Goal: Find specific page/section: Find specific page/section

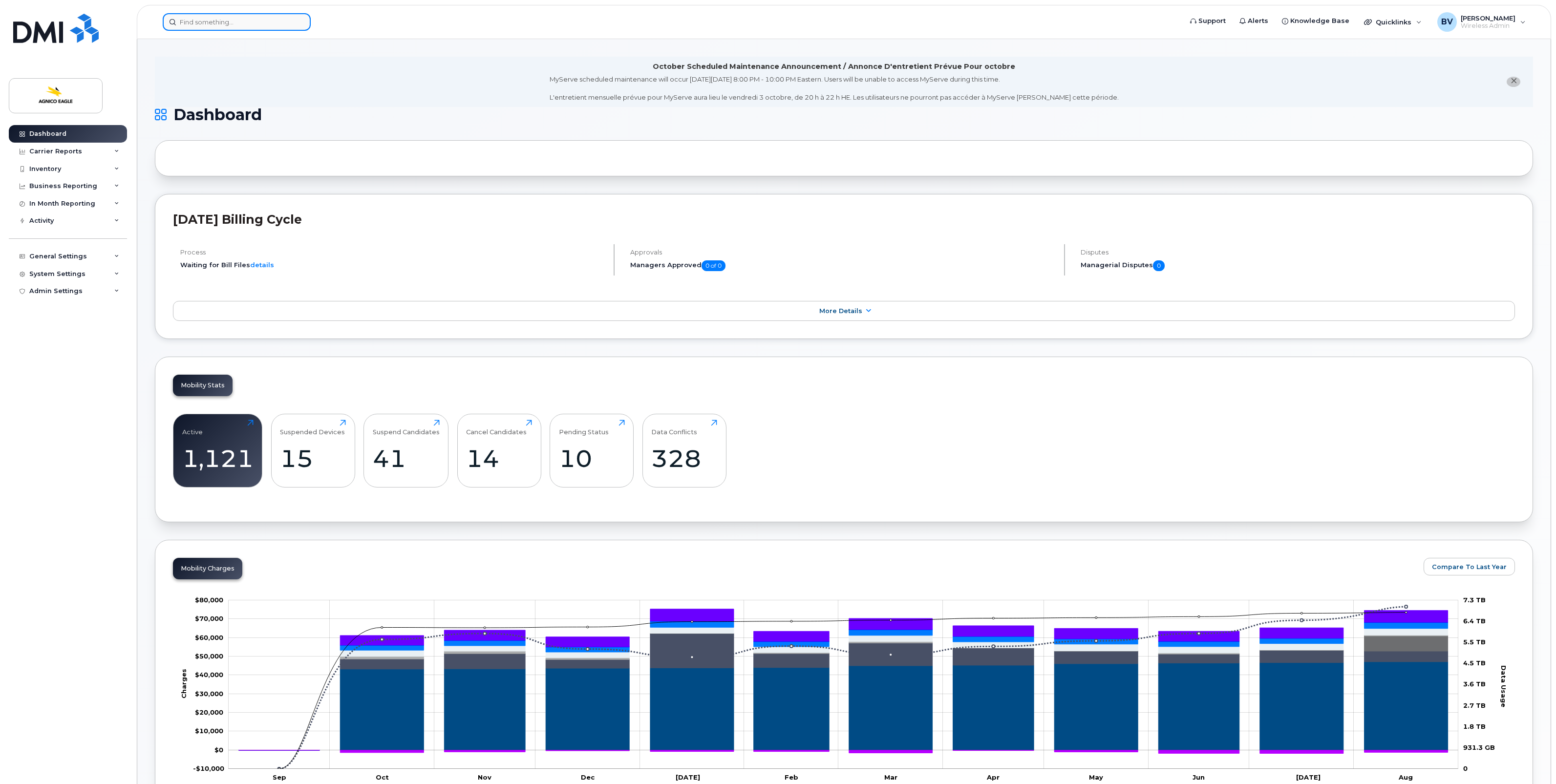
click at [243, 27] on input at bounding box center [237, 22] width 148 height 18
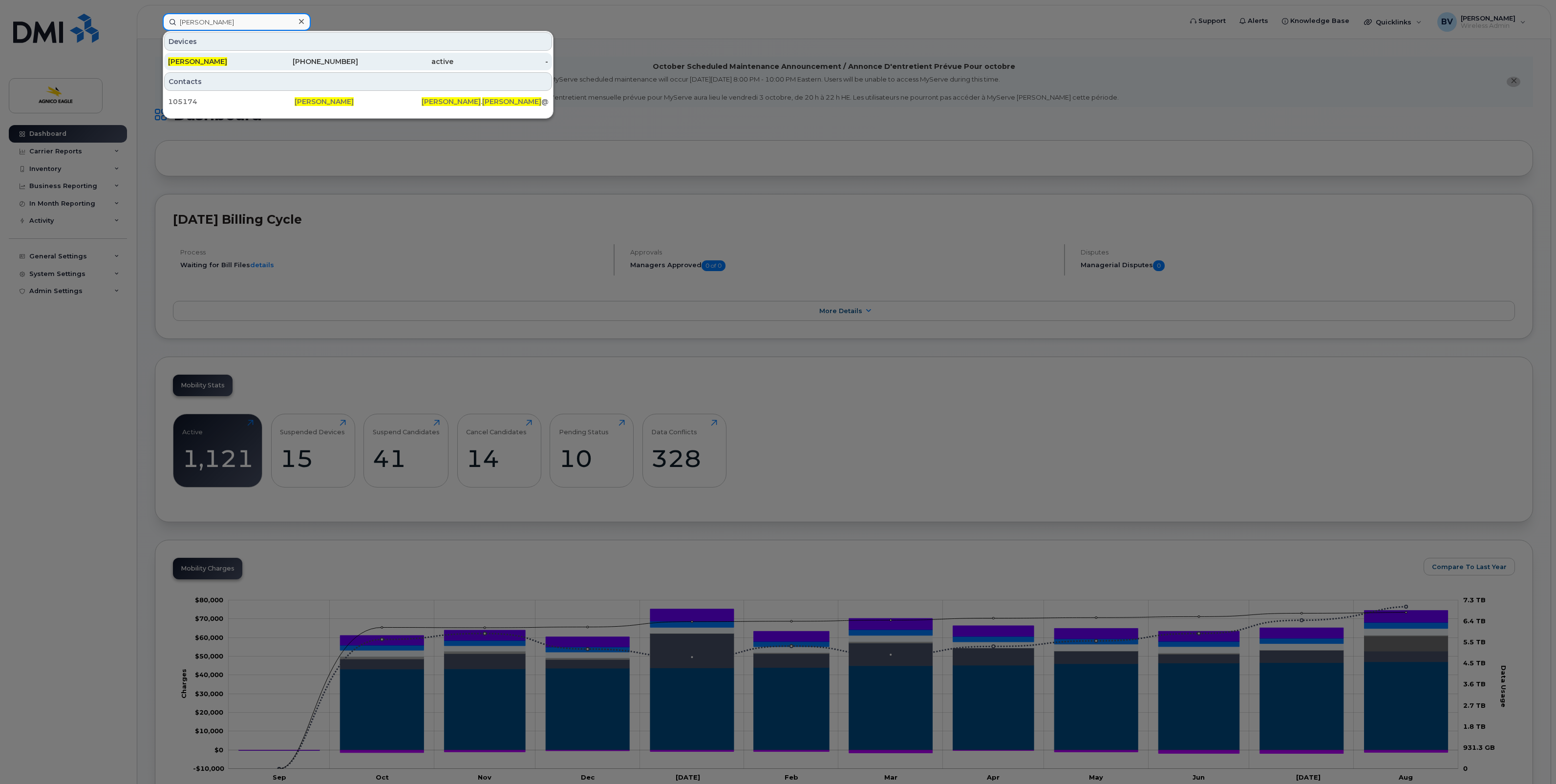
type input "[PERSON_NAME]"
click at [218, 58] on span "[PERSON_NAME]" at bounding box center [198, 61] width 59 height 8
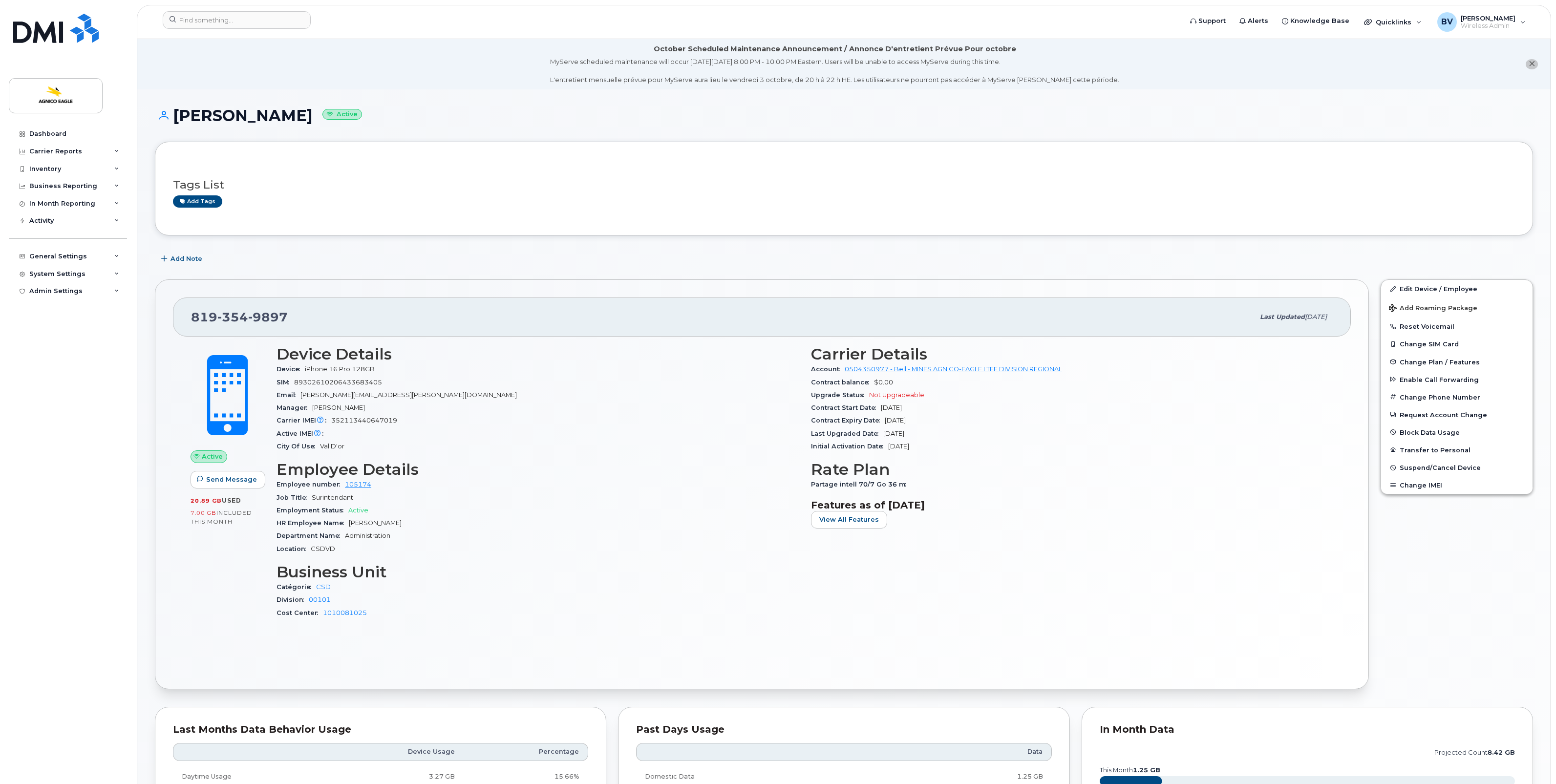
drag, startPoint x: 882, startPoint y: 408, endPoint x: 936, endPoint y: 408, distance: 54.0
click at [936, 408] on div "Contract Start Date [DATE]" at bounding box center [1072, 408] width 523 height 13
drag, startPoint x: 936, startPoint y: 408, endPoint x: 904, endPoint y: 409, distance: 32.0
click at [902, 409] on span "[DATE]" at bounding box center [891, 408] width 21 height 7
drag, startPoint x: 921, startPoint y: 409, endPoint x: 880, endPoint y: 409, distance: 41.0
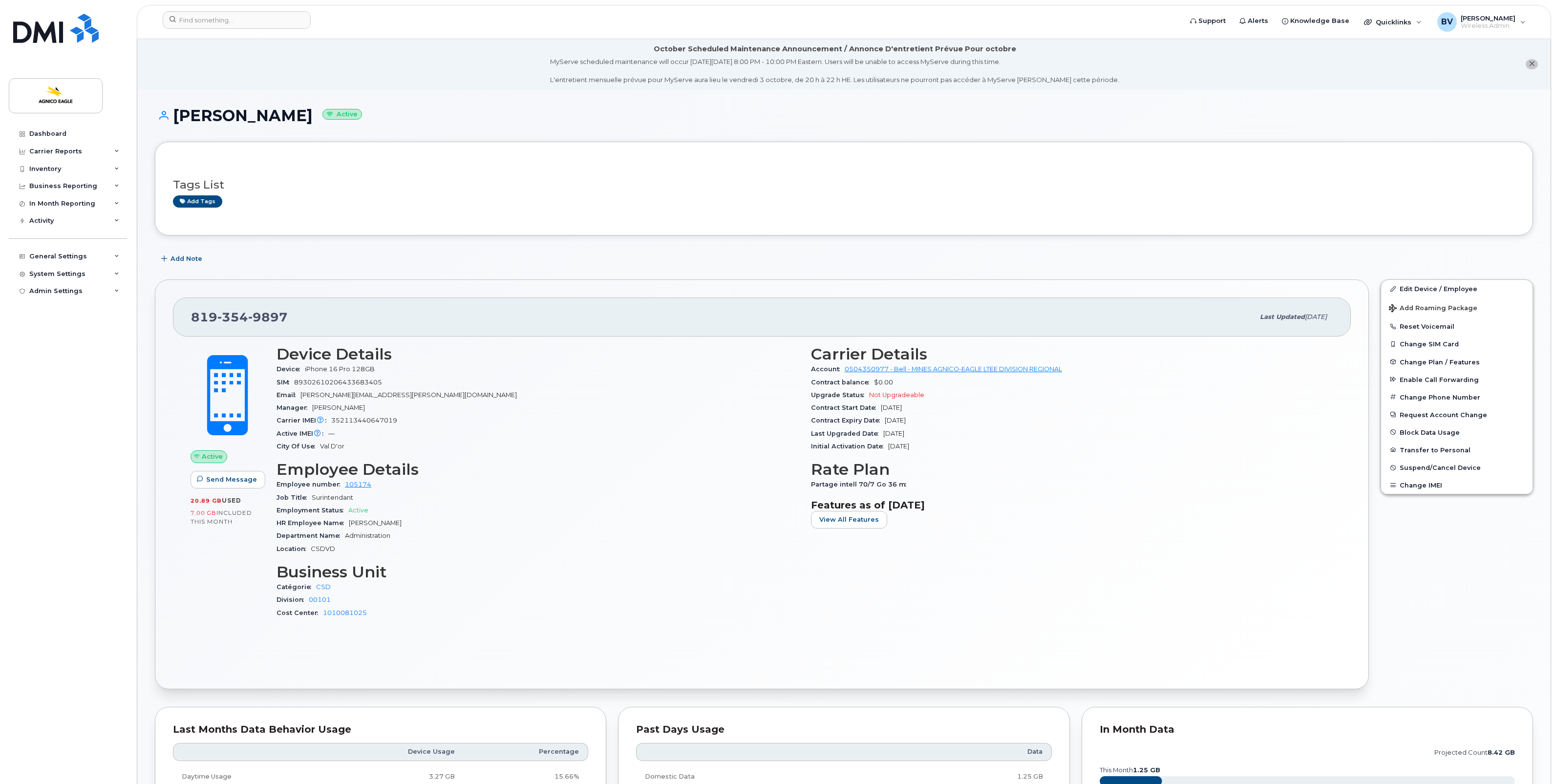
click at [881, 409] on span "[DATE]" at bounding box center [891, 408] width 21 height 7
drag, startPoint x: 880, startPoint y: 409, endPoint x: 932, endPoint y: 435, distance: 58.1
click at [932, 435] on div "Last Upgraded Date [DATE]" at bounding box center [1072, 434] width 523 height 13
drag, startPoint x: 932, startPoint y: 435, endPoint x: 926, endPoint y: 435, distance: 6.0
click at [926, 435] on div "Last Upgraded Date [DATE]" at bounding box center [1072, 434] width 523 height 13
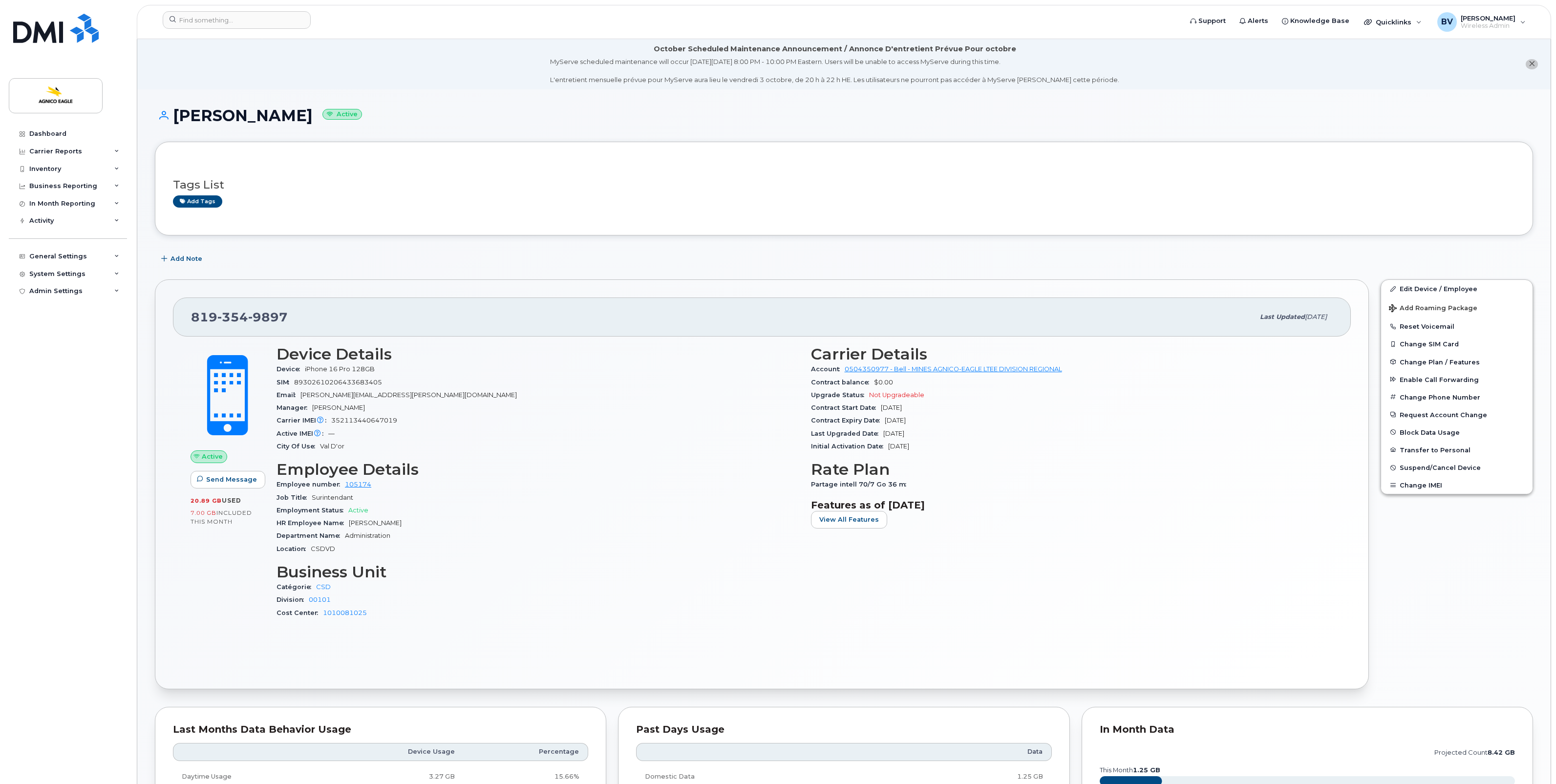
drag, startPoint x: 819, startPoint y: 445, endPoint x: 937, endPoint y: 445, distance: 118.0
click at [937, 445] on div "Initial Activation Date [DATE]" at bounding box center [1072, 446] width 523 height 13
drag, startPoint x: 932, startPoint y: 446, endPoint x: 814, endPoint y: 448, distance: 118.0
click at [814, 448] on div "Initial Activation Date [DATE]" at bounding box center [1072, 446] width 523 height 13
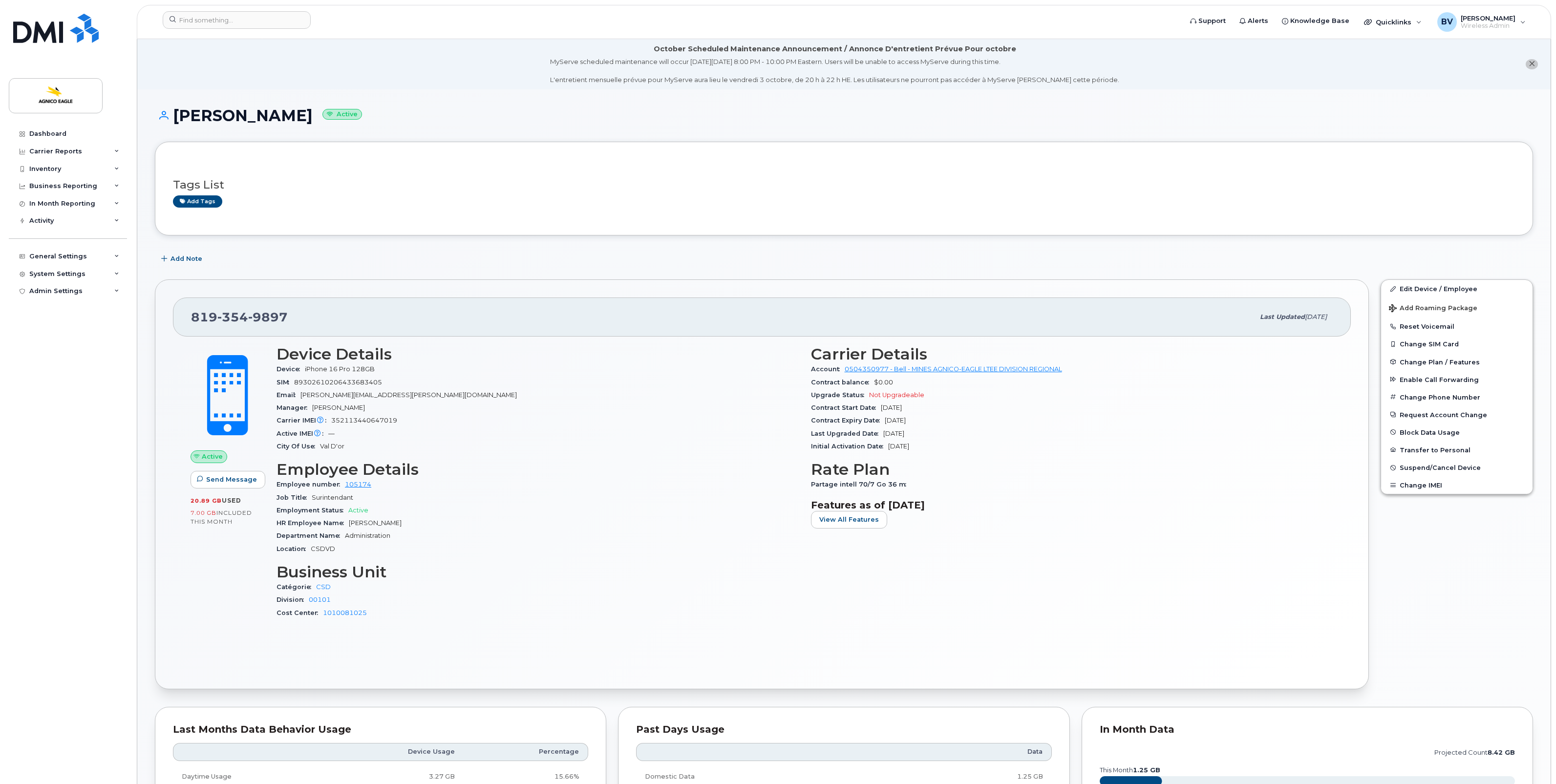
click at [812, 448] on span "Initial Activation Date" at bounding box center [849, 446] width 77 height 7
